Goal: Task Accomplishment & Management: Complete application form

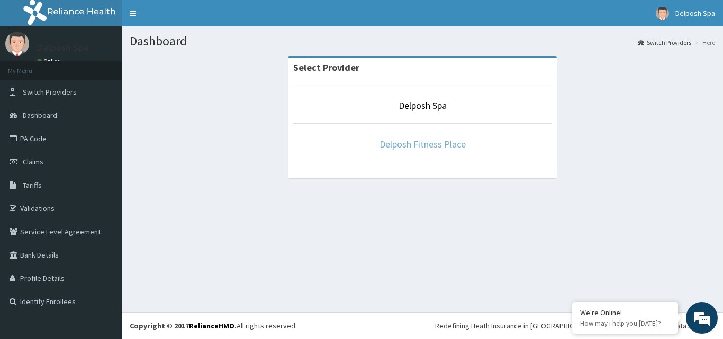
click at [412, 143] on link "Delposh Fitness Place" at bounding box center [423, 144] width 86 height 12
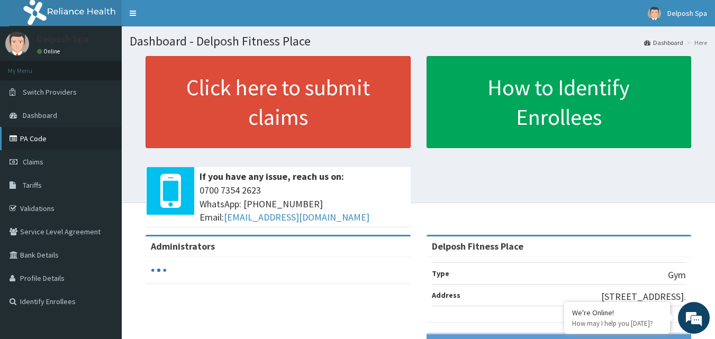
click at [47, 133] on link "PA Code" at bounding box center [61, 138] width 122 height 23
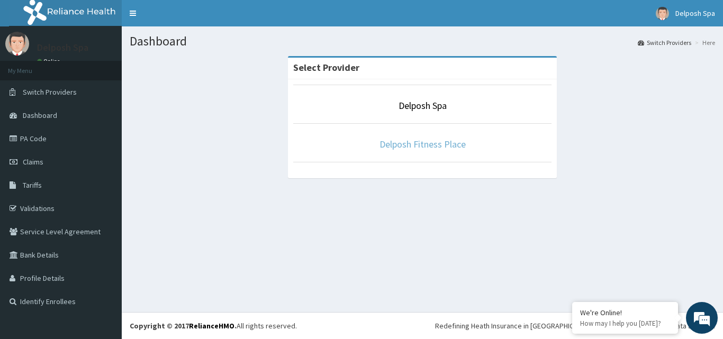
click at [394, 145] on link "Delposh Fitness Place" at bounding box center [423, 144] width 86 height 12
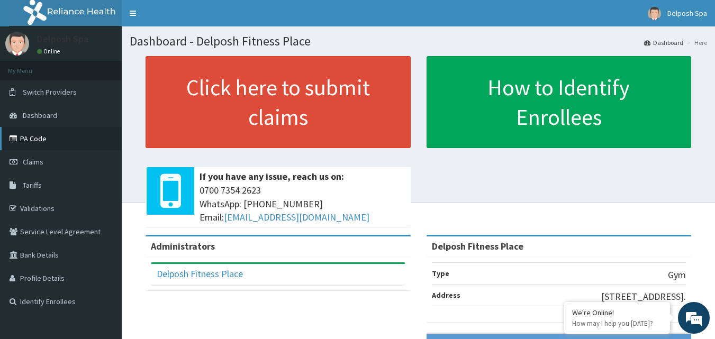
click at [46, 140] on link "PA Code" at bounding box center [61, 138] width 122 height 23
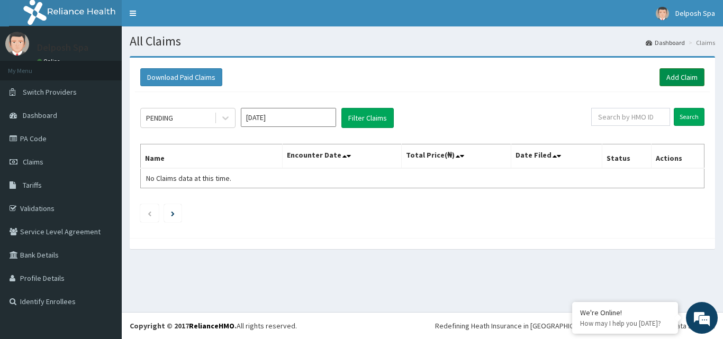
click at [690, 71] on link "Add Claim" at bounding box center [682, 77] width 45 height 18
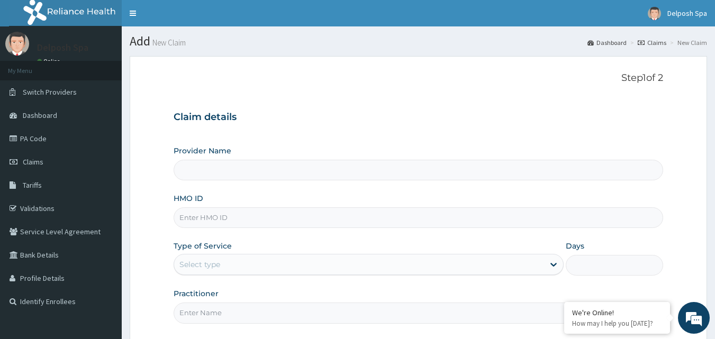
click at [380, 219] on input "HMO ID" at bounding box center [419, 218] width 490 height 21
type input "Delposh Fitness Place"
type input "1"
type input "SFR/10002/A"
click at [373, 311] on input "Practitioner" at bounding box center [419, 313] width 490 height 21
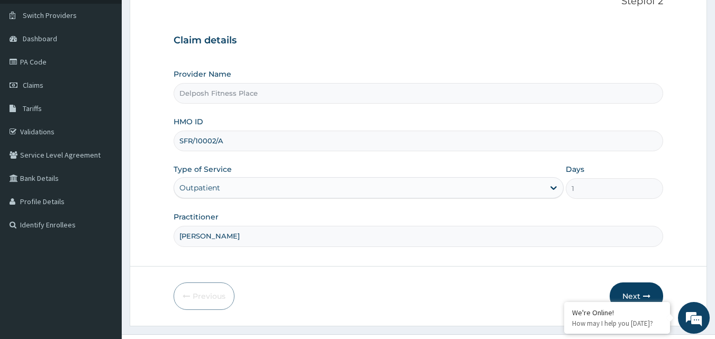
scroll to position [99, 0]
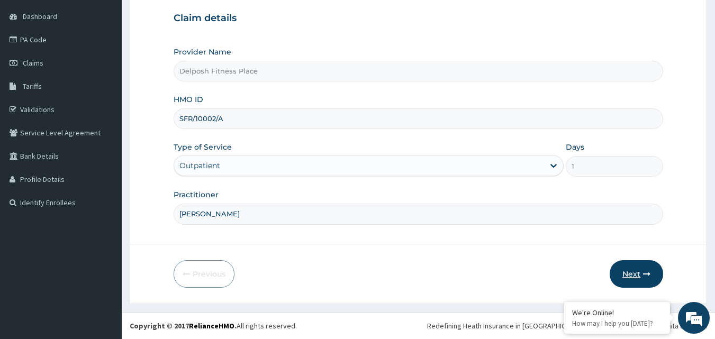
type input "CLARKSON"
click at [638, 272] on button "Next" at bounding box center [636, 275] width 53 height 28
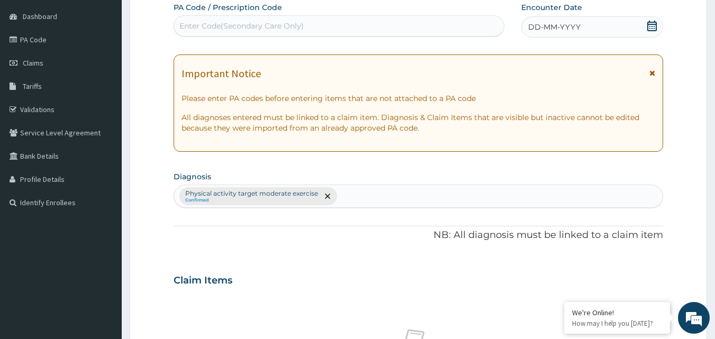
click at [336, 25] on div "Enter Code(Secondary Care Only)" at bounding box center [339, 25] width 330 height 17
paste input "PA/40243B"
type input "PA/40243B"
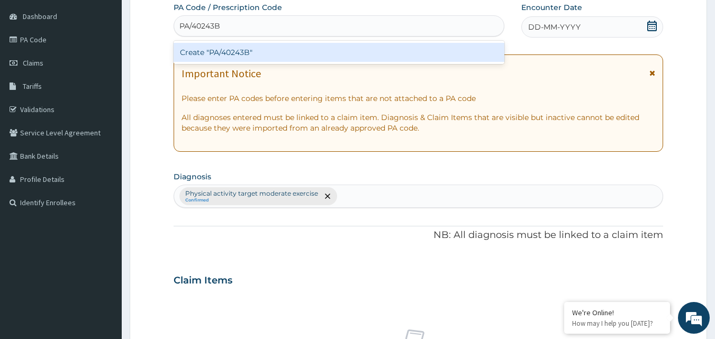
click at [328, 50] on div "Create "PA/40243B"" at bounding box center [339, 52] width 331 height 19
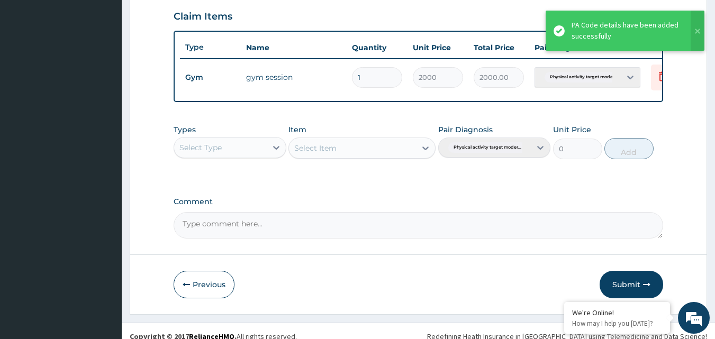
scroll to position [365, 0]
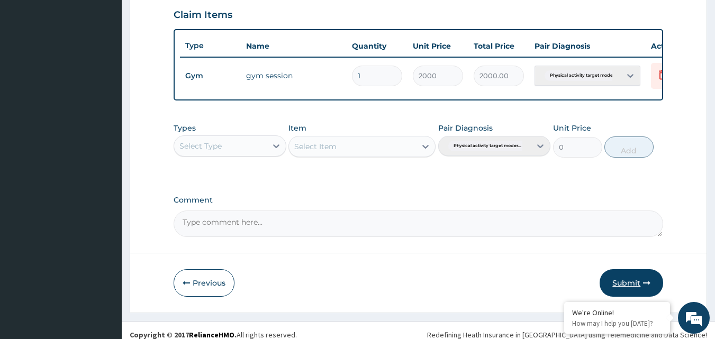
click at [646, 287] on icon "button" at bounding box center [646, 283] width 7 height 7
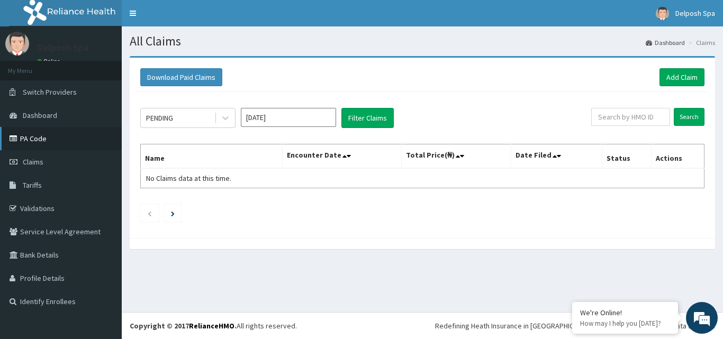
click at [35, 131] on link "PA Code" at bounding box center [61, 138] width 122 height 23
click at [666, 73] on link "Add Claim" at bounding box center [682, 77] width 45 height 18
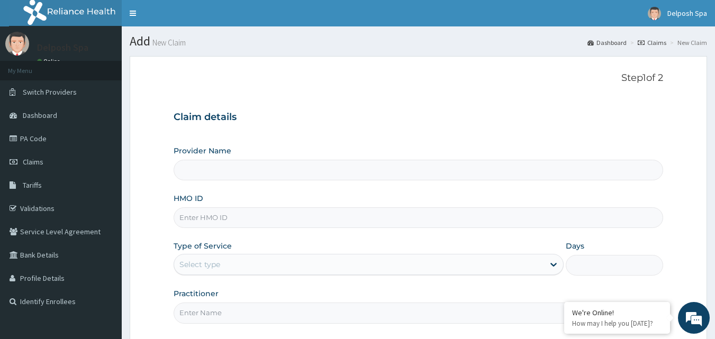
click at [423, 212] on input "HMO ID" at bounding box center [419, 218] width 490 height 21
type input "Delposh Fitness Place"
type input "1"
type input "CMG/10036/A"
click at [363, 322] on input "Practitioner" at bounding box center [419, 313] width 490 height 21
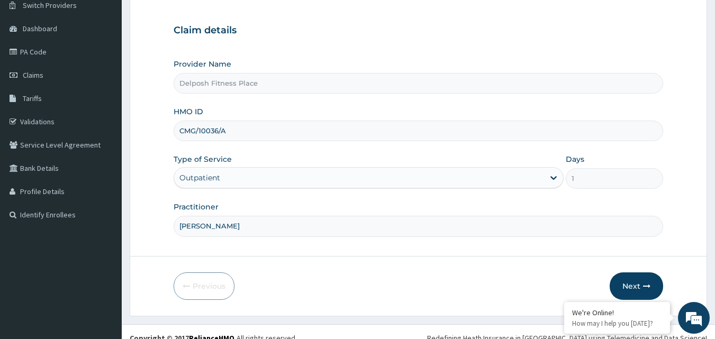
scroll to position [99, 0]
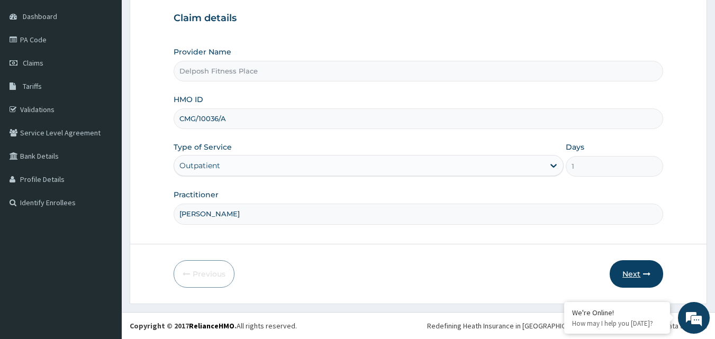
type input "CHINGY"
click at [639, 273] on button "Next" at bounding box center [636, 275] width 53 height 28
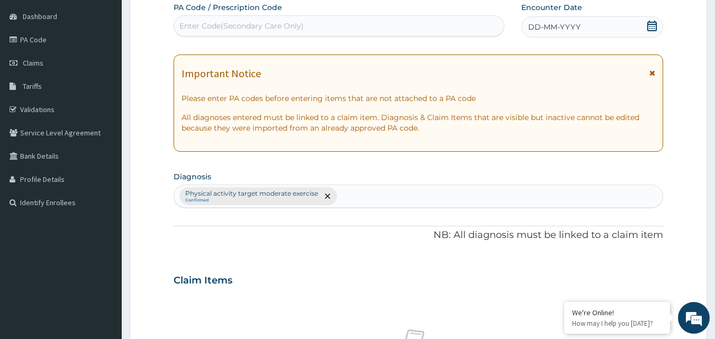
click at [311, 24] on div "Enter Code(Secondary Care Only)" at bounding box center [339, 25] width 330 height 17
paste input "PA/33FE2A"
type input "PA/33FE2A"
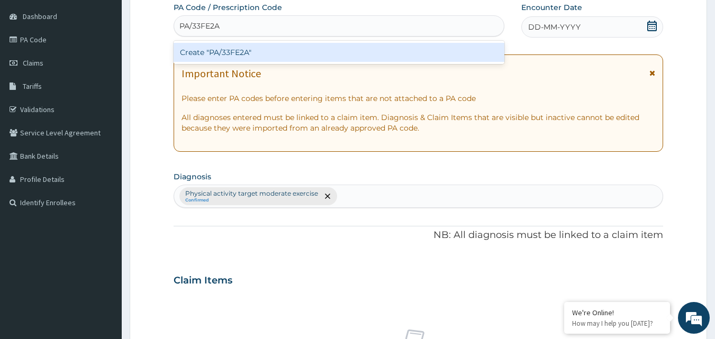
click at [308, 45] on div "Create "PA/33FE2A"" at bounding box center [339, 52] width 331 height 19
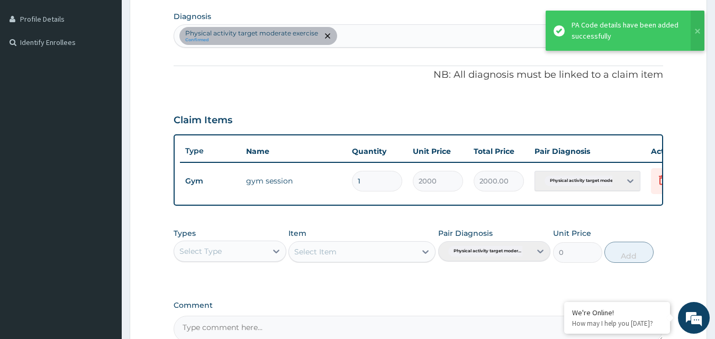
scroll to position [382, 0]
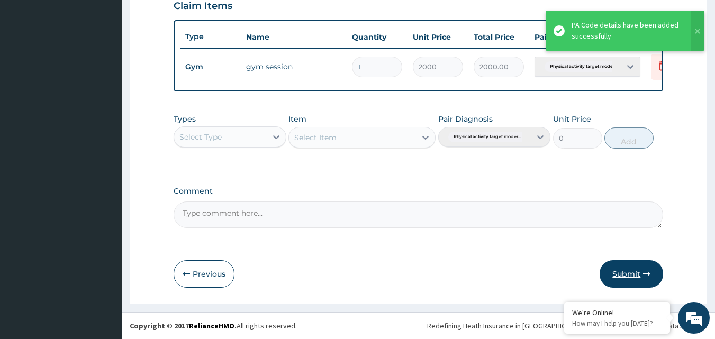
click at [638, 273] on button "Submit" at bounding box center [632, 275] width 64 height 28
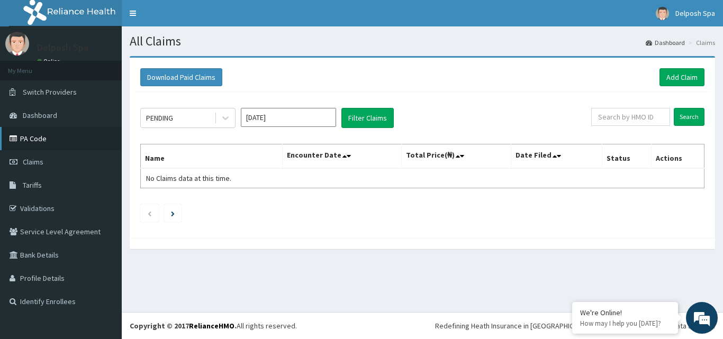
click at [62, 141] on link "PA Code" at bounding box center [61, 138] width 122 height 23
